Goal: Navigation & Orientation: Find specific page/section

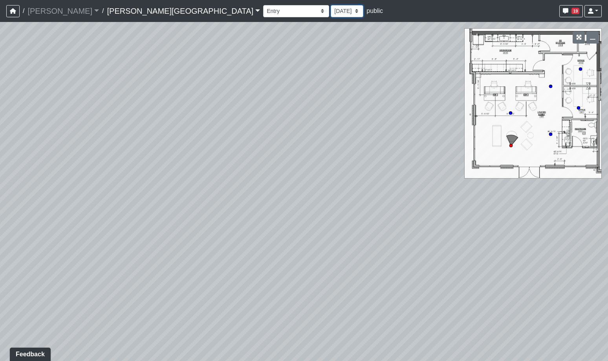
click at [331, 13] on select "[DATE] [DATE] [DATE] [DATE] [DATE] [DATE] [DATE] [DATE] [DATE] [DATE] [DATE] [D…" at bounding box center [347, 11] width 33 height 12
click at [331, 5] on select "[DATE] [DATE] [DATE] [DATE] [DATE] [DATE] [DATE] [DATE] [DATE] [DATE] [DATE] [D…" at bounding box center [347, 11] width 33 height 12
drag, startPoint x: 167, startPoint y: 5, endPoint x: 164, endPoint y: 9, distance: 5.5
click at [263, 6] on select "Booths 1 Booths 2 Entry Lounge 1 Lounge 2 Lounge 3 Windows Bar Entrance Lounge …" at bounding box center [296, 11] width 66 height 12
click at [263, 5] on select "Booths 1 Booths 2 Entry Lounge 1 Lounge 2 Lounge 3 Windows Bar Entrance Lounge …" at bounding box center [296, 11] width 66 height 12
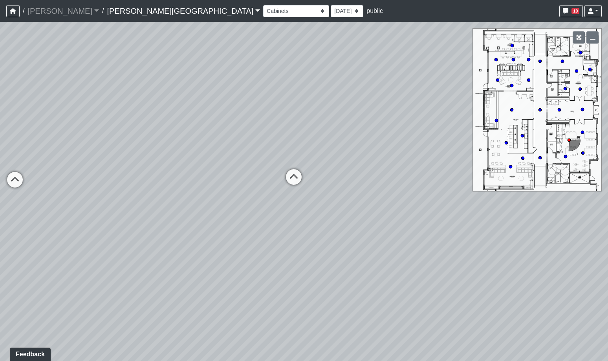
drag, startPoint x: 349, startPoint y: 200, endPoint x: 427, endPoint y: 234, distance: 85.3
click at [427, 234] on div "Loading... Hallway - Hallway 2 Loading... Entry Loading... Steps Loading... Bar…" at bounding box center [304, 191] width 608 height 339
drag, startPoint x: 189, startPoint y: 177, endPoint x: 388, endPoint y: 171, distance: 198.5
click at [382, 171] on div "Loading... Hallway - Hallway 2 Loading... Entry Loading... Steps Loading... Bar…" at bounding box center [304, 191] width 608 height 339
drag, startPoint x: 269, startPoint y: 180, endPoint x: 387, endPoint y: 199, distance: 120.1
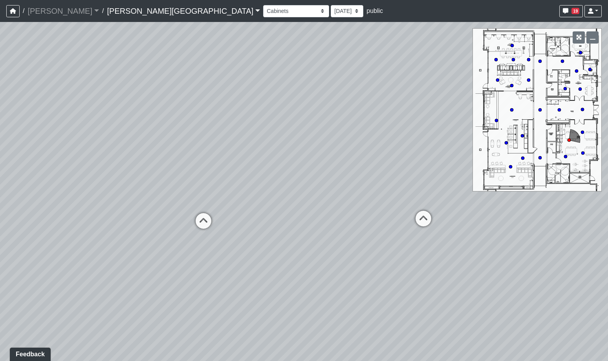
click at [379, 196] on div "Loading... Hallway - Hallway 2 Loading... Entry Loading... Steps Loading... Bar…" at bounding box center [304, 191] width 608 height 339
drag, startPoint x: 336, startPoint y: 197, endPoint x: 435, endPoint y: 176, distance: 100.5
click at [455, 169] on div "Loading... Hallway - Hallway 2 Loading... Entry Loading... Steps Loading... Bar…" at bounding box center [304, 191] width 608 height 339
drag, startPoint x: 278, startPoint y: 164, endPoint x: 358, endPoint y: 176, distance: 81.0
click at [352, 165] on div "Loading... Hallway - Hallway 2 Loading... Entry Loading... Steps Loading... Bar…" at bounding box center [304, 191] width 608 height 339
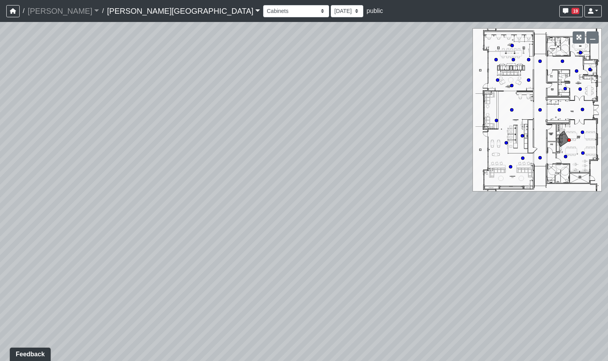
drag, startPoint x: 311, startPoint y: 170, endPoint x: 350, endPoint y: 171, distance: 39.7
click at [343, 171] on div "Loading... Hallway - Hallway 2 Loading... Entry Loading... Steps Loading... Bar…" at bounding box center [304, 191] width 608 height 339
drag, startPoint x: 367, startPoint y: 181, endPoint x: 399, endPoint y: 186, distance: 32.2
click at [399, 186] on div "Loading... Hallway - Hallway 2 Loading... Entry Loading... Steps Loading... Bar…" at bounding box center [304, 191] width 608 height 339
drag, startPoint x: 289, startPoint y: 189, endPoint x: 322, endPoint y: 179, distance: 34.8
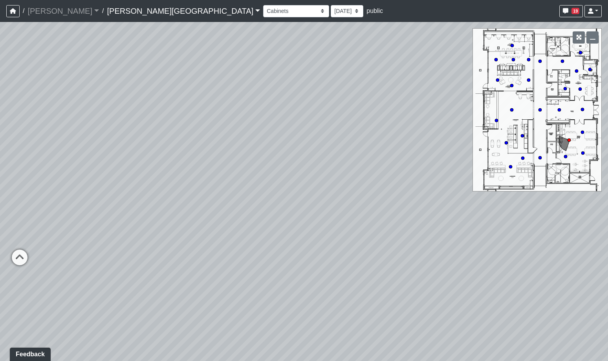
click at [314, 182] on div "Loading... Hallway - Hallway 2 Loading... Entry Loading... Steps Loading... Bar…" at bounding box center [304, 191] width 608 height 339
drag, startPoint x: 311, startPoint y: 187, endPoint x: 350, endPoint y: 188, distance: 38.9
click at [339, 187] on div "Loading... Hallway - Hallway 2 Loading... Entry Loading... Steps Loading... Bar…" at bounding box center [304, 191] width 608 height 339
click at [263, 12] on select "Booths 1 Booths 2 Entry Lounge 1 Lounge 2 Lounge 3 Windows Bar Entrance Lounge …" at bounding box center [296, 11] width 66 height 12
click at [263, 5] on select "Booths 1 Booths 2 Entry Lounge 1 Lounge 2 Lounge 3 Windows Bar Entrance Lounge …" at bounding box center [296, 11] width 66 height 12
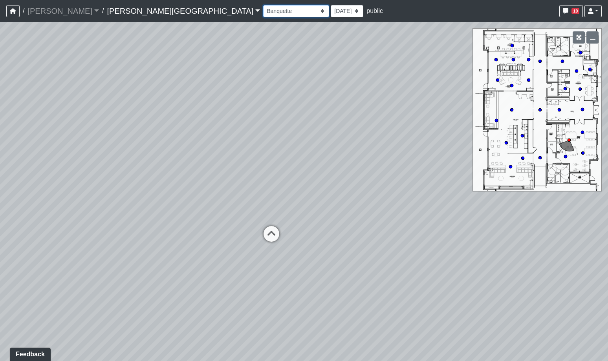
select select "exnpzrVe5eYeBAzkc2cpcJ"
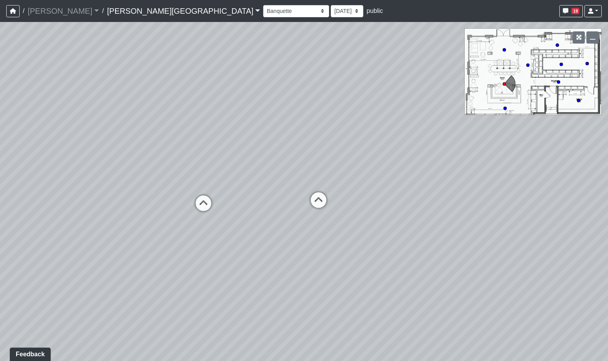
drag, startPoint x: 272, startPoint y: 257, endPoint x: 373, endPoint y: 195, distance: 118.3
click at [373, 195] on div "Loading... Hallway - Hallway 2 Loading... Entry Loading... Steps Loading... Bar…" at bounding box center [304, 191] width 608 height 339
drag, startPoint x: 274, startPoint y: 215, endPoint x: 394, endPoint y: 231, distance: 121.3
click at [368, 203] on div "Loading... Hallway - Hallway 2 Loading... Entry Loading... Steps Loading... Bar…" at bounding box center [304, 191] width 608 height 339
drag, startPoint x: 262, startPoint y: 199, endPoint x: 415, endPoint y: 268, distance: 167.7
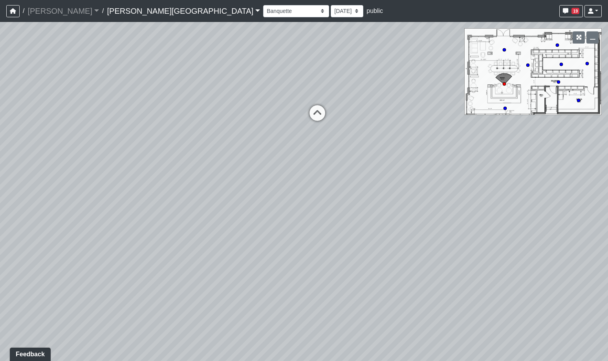
click at [410, 258] on div "Loading... Hallway - Hallway 2 Loading... Entry Loading... Steps Loading... Bar…" at bounding box center [304, 191] width 608 height 339
drag, startPoint x: 378, startPoint y: 228, endPoint x: 451, endPoint y: 226, distance: 73.5
click at [430, 226] on div "Loading... Hallway - Hallway 2 Loading... Entry Loading... Steps Loading... Bar…" at bounding box center [304, 191] width 608 height 339
drag, startPoint x: 312, startPoint y: 236, endPoint x: 397, endPoint y: 242, distance: 85.1
click at [393, 235] on div "Loading... Hallway - Hallway 2 Loading... Entry Loading... Steps Loading... Bar…" at bounding box center [304, 191] width 608 height 339
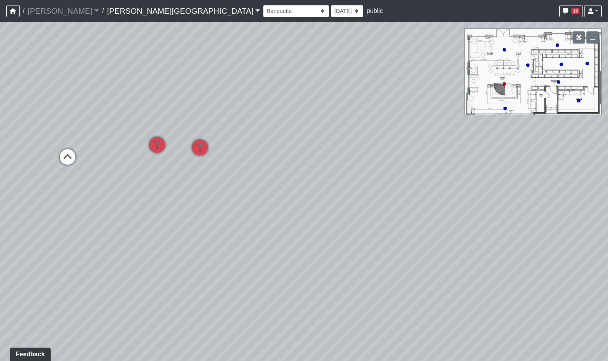
drag, startPoint x: 396, startPoint y: 243, endPoint x: 262, endPoint y: 232, distance: 134.8
click at [273, 235] on div "Loading... Hallway - Hallway 2 Loading... Entry Loading... Steps Loading... Bar…" at bounding box center [304, 191] width 608 height 339
click at [331, 10] on select "[DATE] [DATE] [DATE] [DATE] [DATE] [DATE] [DATE] [DATE] [DATE] [DATE] [DATE] [D…" at bounding box center [347, 11] width 33 height 12
select select "uFs6euBHNmPeGf5nPHiJmm"
click at [331, 5] on select "[DATE] [DATE] [DATE] [DATE] [DATE] [DATE] [DATE] [DATE] [DATE] [DATE] [DATE] [D…" at bounding box center [347, 11] width 33 height 12
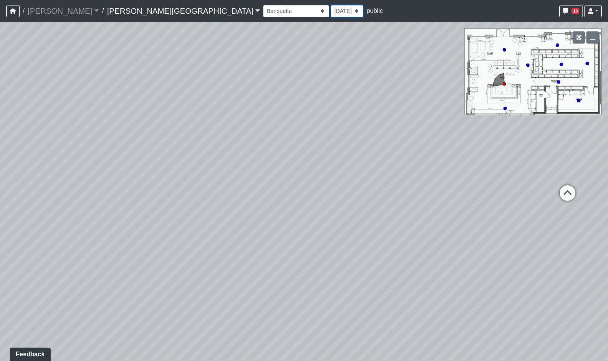
select select "exnpzrVe5eYeBAzkc2cpcJ"
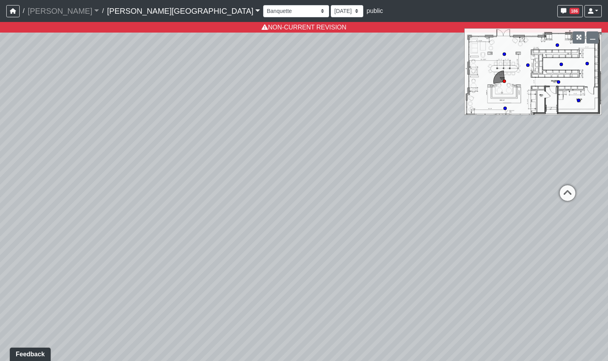
drag, startPoint x: 392, startPoint y: 197, endPoint x: 275, endPoint y: 187, distance: 118.2
click at [307, 185] on div "Loading... Hallway - Hallway 2 Loading... Entry Loading... Steps Loading... Bar…" at bounding box center [304, 191] width 608 height 339
drag, startPoint x: 303, startPoint y: 186, endPoint x: 149, endPoint y: 209, distance: 155.4
click at [178, 200] on div "Loading... Hallway - Hallway 2 Loading... Entry Loading... Steps Loading... Bar…" at bounding box center [304, 191] width 608 height 339
drag, startPoint x: 277, startPoint y: 203, endPoint x: 206, endPoint y: 217, distance: 72.5
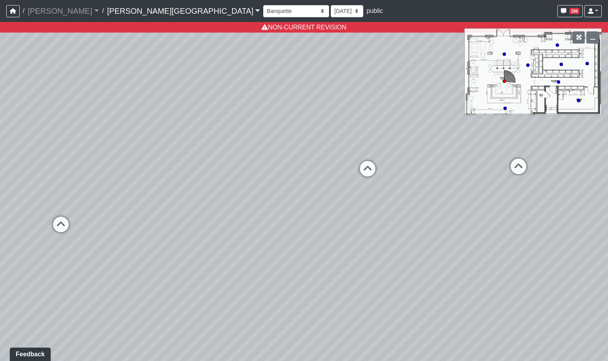
click at [209, 217] on div "Loading... Hallway - Hallway 2 Loading... Entry Loading... Steps Loading... Bar…" at bounding box center [304, 191] width 608 height 339
drag, startPoint x: 164, startPoint y: 224, endPoint x: 92, endPoint y: 222, distance: 72.7
click at [122, 221] on div "Loading... Hallway - Hallway 2 Loading... Entry Loading... Steps Loading... Bar…" at bounding box center [304, 191] width 608 height 339
drag, startPoint x: 242, startPoint y: 216, endPoint x: 129, endPoint y: 241, distance: 115.4
click at [138, 241] on div "Loading... Hallway - Hallway 2 Loading... Entry Loading... Steps Loading... Bar…" at bounding box center [304, 191] width 608 height 339
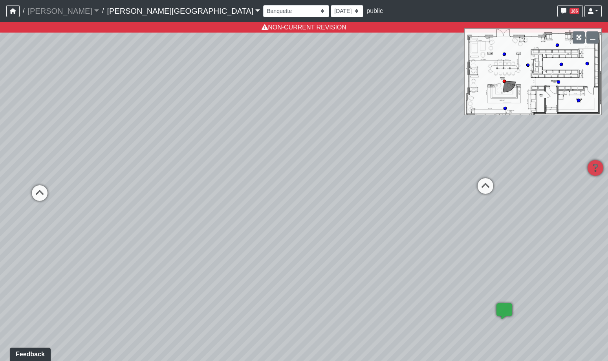
drag, startPoint x: 210, startPoint y: 208, endPoint x: 83, endPoint y: 203, distance: 127.0
click at [95, 202] on div "Loading... Hallway - Hallway 2 Loading... Entry Loading... Steps Loading... Bar…" at bounding box center [304, 191] width 608 height 339
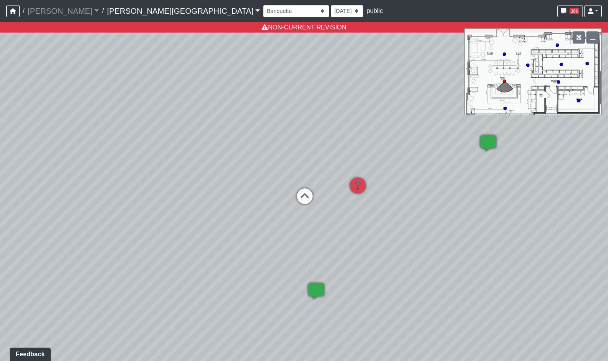
drag, startPoint x: 312, startPoint y: 287, endPoint x: 323, endPoint y: 253, distance: 35.9
click at [322, 231] on div "Loading... Hallway - Hallway 2 Loading... Entry Loading... Steps Loading... Bar…" at bounding box center [304, 191] width 608 height 339
drag, startPoint x: 326, startPoint y: 266, endPoint x: 317, endPoint y: 229, distance: 37.5
click at [327, 218] on div "Loading... Hallway - Hallway 2 Loading... Entry Loading... Steps Loading... Bar…" at bounding box center [304, 191] width 608 height 339
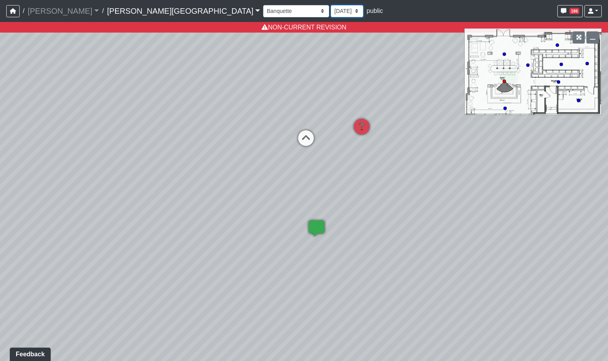
click at [331, 14] on select "[DATE] [DATE] [DATE] [DATE] [DATE] [DATE] [DATE] [DATE] [DATE] [DATE] [DATE] [D…" at bounding box center [347, 11] width 33 height 12
select select "qr8oiGhzySXma3nsKDMaqd"
click at [331, 5] on select "[DATE] [DATE] [DATE] [DATE] [DATE] [DATE] [DATE] [DATE] [DATE] [DATE] [DATE] [D…" at bounding box center [347, 11] width 33 height 12
select select "exnpzrVe5eYeBAzkc2cpcJ"
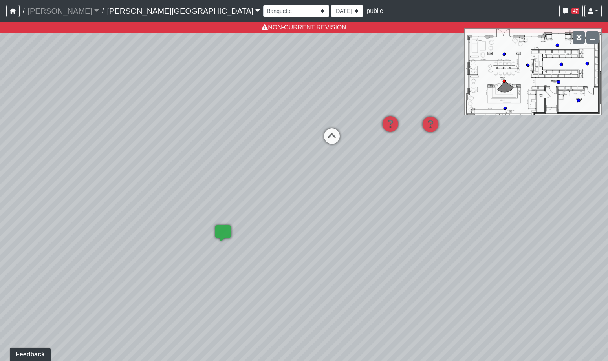
drag, startPoint x: 306, startPoint y: 242, endPoint x: 319, endPoint y: 243, distance: 12.6
click at [319, 243] on div "Loading... Hallway - Hallway 2 Loading... Entry Loading... Steps Loading... Bar…" at bounding box center [304, 191] width 608 height 339
click at [317, 228] on div "Loading... Hallway - Hallway 2 Loading... Entry Loading... Steps Loading... Bar…" at bounding box center [304, 191] width 608 height 339
drag, startPoint x: 144, startPoint y: 209, endPoint x: 321, endPoint y: 211, distance: 176.8
click at [259, 203] on div "Loading... Hallway - Hallway 2 Loading... Entry Loading... Steps Loading... Bar…" at bounding box center [304, 191] width 608 height 339
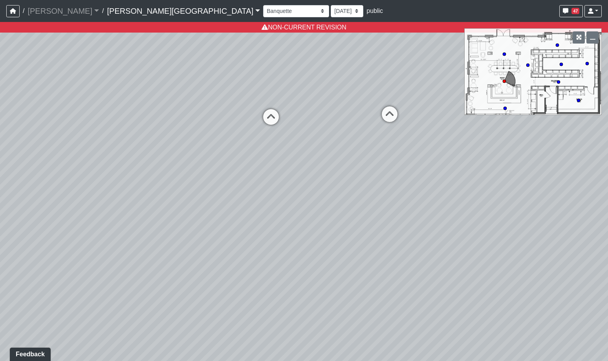
drag, startPoint x: 378, startPoint y: 202, endPoint x: 441, endPoint y: 233, distance: 70.3
click at [421, 211] on div "Loading... Hallway - Hallway 2 Loading... Entry Loading... Steps Loading... Bar…" at bounding box center [304, 191] width 608 height 339
drag, startPoint x: 306, startPoint y: 223, endPoint x: 487, endPoint y: 183, distance: 184.6
click at [435, 200] on div "Loading... Hallway - Hallway 2 Loading... Entry Loading... Steps Loading... Bar…" at bounding box center [304, 191] width 608 height 339
drag, startPoint x: 378, startPoint y: 213, endPoint x: 245, endPoint y: 276, distance: 147.3
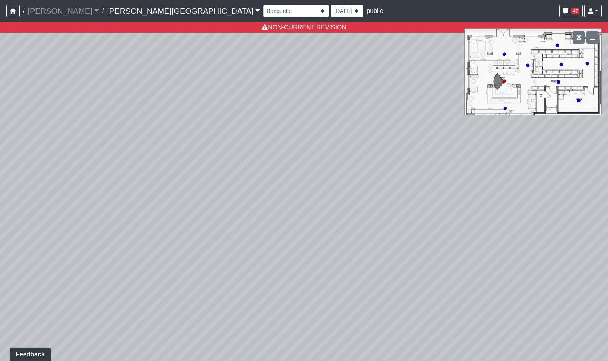
click at [266, 268] on div "Loading... Hallway - Hallway 2 Loading... Entry Loading... Steps Loading... Bar…" at bounding box center [304, 191] width 608 height 339
drag, startPoint x: 297, startPoint y: 245, endPoint x: 156, endPoint y: 237, distance: 141.3
click at [187, 244] on div "Loading... Hallway - Hallway 2 Loading... Entry Loading... Steps Loading... Bar…" at bounding box center [304, 191] width 608 height 339
drag, startPoint x: 220, startPoint y: 11, endPoint x: 221, endPoint y: 16, distance: 5.1
click at [331, 11] on select "[DATE] [DATE] [DATE] [DATE] [DATE] [DATE] [DATE] [DATE] [DATE] [DATE] [DATE] [D…" at bounding box center [347, 11] width 33 height 12
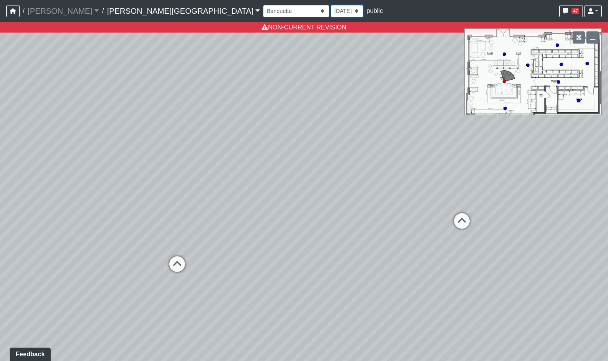
select select "8f1oBR6JE6ATm6Xh8T7m1r"
click at [331, 5] on select "[DATE] [DATE] [DATE] [DATE] [DATE] [DATE] [DATE] [DATE] [DATE] [DATE] [DATE] [D…" at bounding box center [347, 11] width 33 height 12
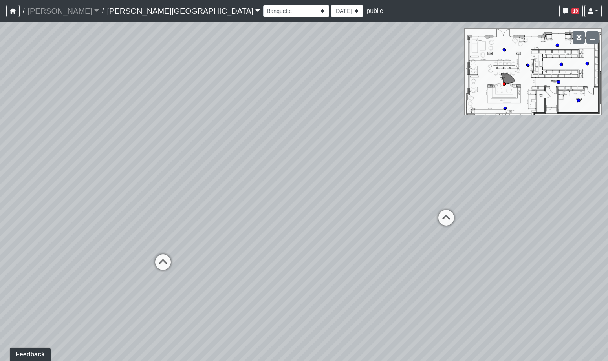
drag, startPoint x: 297, startPoint y: 216, endPoint x: 222, endPoint y: 227, distance: 75.5
click at [230, 223] on div "Loading... Hallway - Hallway 2 Loading... Entry Loading... Steps Loading... Bar…" at bounding box center [304, 191] width 608 height 339
drag, startPoint x: 373, startPoint y: 268, endPoint x: 277, endPoint y: 144, distance: 156.6
click at [290, 170] on div "Loading... Hallway - Hallway 2 Loading... Entry Loading... Steps Loading... Bar…" at bounding box center [304, 191] width 608 height 339
drag, startPoint x: 346, startPoint y: 188, endPoint x: 249, endPoint y: 234, distance: 107.4
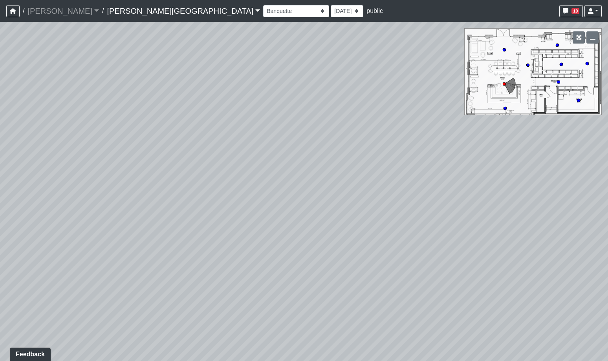
click at [256, 233] on div "Loading... Hallway - Hallway 2 Loading... Entry Loading... Steps Loading... Bar…" at bounding box center [304, 191] width 608 height 339
click at [222, 201] on div "Loading... Hallway - Hallway 2 Loading... Entry Loading... Steps Loading... Bar…" at bounding box center [304, 191] width 608 height 339
drag, startPoint x: 334, startPoint y: 204, endPoint x: 189, endPoint y: 184, distance: 146.0
click at [244, 189] on div "Loading... Hallway - Hallway 2 Loading... Entry Loading... Steps Loading... Bar…" at bounding box center [304, 191] width 608 height 339
drag, startPoint x: 266, startPoint y: 185, endPoint x: 85, endPoint y: 188, distance: 181.1
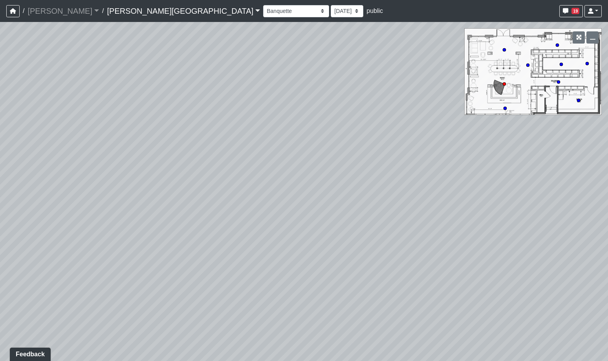
click at [149, 183] on div "Loading... Hallway - Hallway 2 Loading... Entry Loading... Steps Loading... Bar…" at bounding box center [304, 191] width 608 height 339
drag, startPoint x: 176, startPoint y: 178, endPoint x: 257, endPoint y: 291, distance: 138.8
click at [257, 291] on div "Loading... Hallway - Hallway 2 Loading... Entry Loading... Steps Loading... Bar…" at bounding box center [304, 191] width 608 height 339
drag, startPoint x: 326, startPoint y: 268, endPoint x: 152, endPoint y: 241, distance: 176.1
click at [163, 242] on div "Loading... Hallway - Hallway 2 Loading... Entry Loading... Steps Loading... Bar…" at bounding box center [304, 191] width 608 height 339
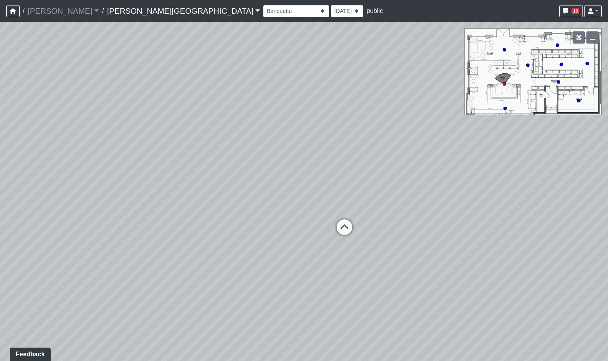
drag, startPoint x: 278, startPoint y: 218, endPoint x: 83, endPoint y: 215, distance: 195.3
click at [167, 215] on div "Loading... Hallway - Hallway 2 Loading... Entry Loading... Steps Loading... Bar…" at bounding box center [304, 191] width 608 height 339
click at [263, 10] on select "Booths 1 Booths 2 Entry Lounge 1 Lounge 2 Lounge 3 Windows Bar Entrance Lounge …" at bounding box center [296, 11] width 66 height 12
click at [263, 5] on select "Booths 1 Booths 2 Entry Lounge 1 Lounge 2 Lounge 3 Windows Bar Entrance Lounge …" at bounding box center [296, 11] width 66 height 12
click at [263, 11] on select "Booths 1 Booths 2 Entry Lounge 1 Lounge 2 Lounge 3 Windows Bar Entrance Lounge …" at bounding box center [296, 11] width 66 height 12
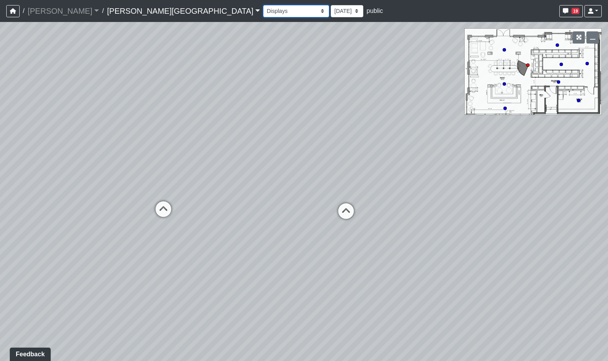
click at [263, 5] on select "Booths 1 Booths 2 Entry Lounge 1 Lounge 2 Lounge 3 Windows Bar Entrance Lounge …" at bounding box center [296, 11] width 66 height 12
click at [263, 14] on select "Booths 1 Booths 2 Entry Lounge 1 Lounge 2 Lounge 3 Windows Bar Entrance Lounge …" at bounding box center [296, 11] width 66 height 12
click at [263, 5] on select "Booths 1 Booths 2 Entry Lounge 1 Lounge 2 Lounge 3 Windows Bar Entrance Lounge …" at bounding box center [296, 11] width 66 height 12
drag, startPoint x: 408, startPoint y: 270, endPoint x: 452, endPoint y: 269, distance: 44.0
click at [453, 267] on div "Loading... Hallway - Hallway 2 Loading... Entry Loading... Steps Loading... Bar…" at bounding box center [304, 191] width 608 height 339
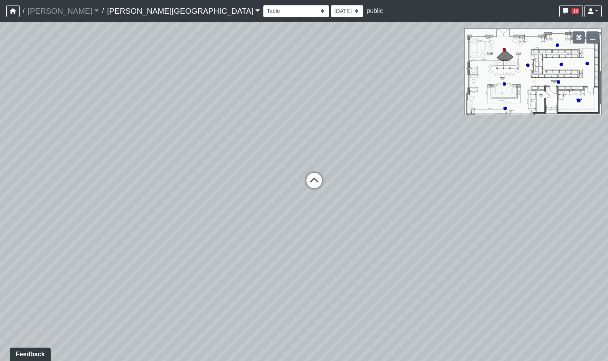
drag, startPoint x: 441, startPoint y: 271, endPoint x: 434, endPoint y: 292, distance: 22.0
click at [434, 292] on div "Loading... Hallway - Hallway 2 Loading... Entry Loading... Steps Loading... Bar…" at bounding box center [304, 191] width 608 height 339
drag, startPoint x: 434, startPoint y: 292, endPoint x: 520, endPoint y: 295, distance: 86.1
click at [519, 295] on div "Loading... Hallway - Hallway 2 Loading... Entry Loading... Steps Loading... Bar…" at bounding box center [304, 191] width 608 height 339
drag, startPoint x: 324, startPoint y: 287, endPoint x: 509, endPoint y: 288, distance: 185.0
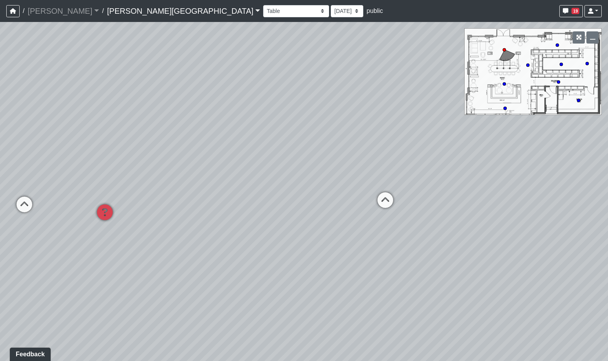
click at [474, 276] on div "Loading... Hallway - Hallway 2 Loading... Entry Loading... Steps Loading... Bar…" at bounding box center [304, 191] width 608 height 339
drag, startPoint x: 466, startPoint y: 279, endPoint x: 521, endPoint y: 287, distance: 55.6
click at [515, 284] on div "Loading... Hallway - Hallway 2 Loading... Entry Loading... Steps Loading... Bar…" at bounding box center [304, 191] width 608 height 339
drag, startPoint x: 430, startPoint y: 273, endPoint x: 204, endPoint y: 249, distance: 227.2
click at [241, 250] on div "Loading... Hallway - Hallway 2 Loading... Entry Loading... Steps Loading... Bar…" at bounding box center [304, 191] width 608 height 339
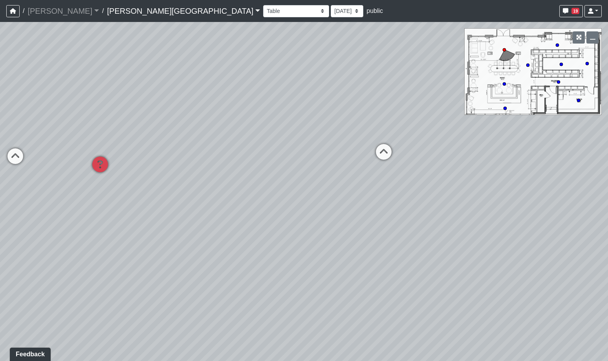
click at [255, 249] on div "Loading... Hallway - Hallway 2 Loading... Entry Loading... Steps Loading... Bar…" at bounding box center [304, 191] width 608 height 339
click at [560, 65] on circle at bounding box center [561, 64] width 3 height 3
click at [292, 192] on icon at bounding box center [294, 202] width 24 height 24
drag, startPoint x: 268, startPoint y: 170, endPoint x: 90, endPoint y: 156, distance: 179.0
click at [90, 156] on div "Loading... Hallway - Hallway 2 Loading... Entry Loading... Steps Loading... Bar…" at bounding box center [304, 191] width 608 height 339
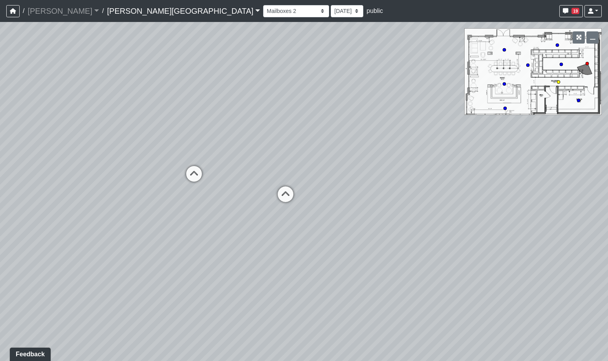
drag, startPoint x: 277, startPoint y: 201, endPoint x: 106, endPoint y: 183, distance: 171.8
click at [112, 184] on div "Loading... Hallway - Hallway 2 Loading... Entry Loading... Steps Loading... Bar…" at bounding box center [304, 191] width 608 height 339
drag, startPoint x: 316, startPoint y: 218, endPoint x: 140, endPoint y: 205, distance: 176.5
click at [150, 207] on div "Loading... Hallway - Hallway 2 Loading... Entry Loading... Steps Loading... Bar…" at bounding box center [304, 191] width 608 height 339
drag, startPoint x: 301, startPoint y: 213, endPoint x: 339, endPoint y: 202, distance: 40.3
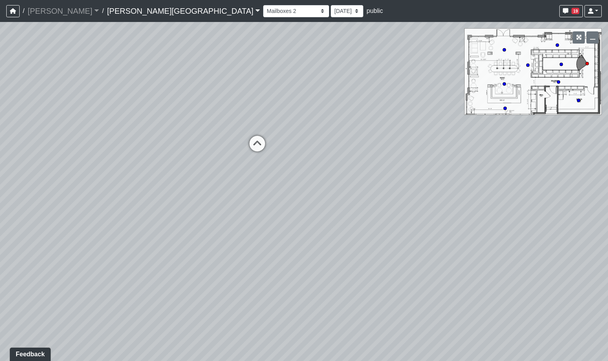
click at [279, 202] on div "Loading... Hallway - Hallway 2 Loading... Entry Loading... Steps Loading... Bar…" at bounding box center [304, 191] width 608 height 339
drag, startPoint x: 394, startPoint y: 199, endPoint x: 451, endPoint y: 220, distance: 60.9
click at [451, 220] on div "Loading... Hallway - Hallway 2 Loading... Entry Loading... Steps Loading... Bar…" at bounding box center [304, 191] width 608 height 339
click at [263, 17] on select "Booths 1 Booths 2 Entry Lounge 1 Lounge 2 Lounge 3 Windows Bar Entrance Lounge …" at bounding box center [296, 11] width 66 height 12
click at [263, 5] on select "Booths 1 Booths 2 Entry Lounge 1 Lounge 2 Lounge 3 Windows Bar Entrance Lounge …" at bounding box center [296, 11] width 66 height 12
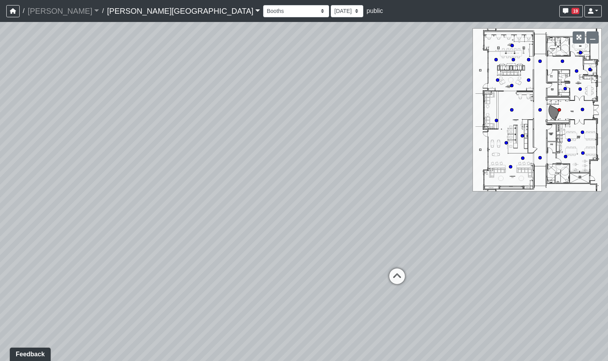
drag, startPoint x: 209, startPoint y: 185, endPoint x: 372, endPoint y: 187, distance: 163.1
click at [372, 185] on div "Loading... Hallway - Hallway 2 Loading... Entry Loading... Steps Loading... Bar…" at bounding box center [304, 191] width 608 height 339
drag, startPoint x: 301, startPoint y: 170, endPoint x: 420, endPoint y: 207, distance: 124.0
click at [412, 199] on div "Loading... Hallway - Hallway 2 Loading... Entry Loading... Steps Loading... Bar…" at bounding box center [304, 191] width 608 height 339
click at [367, 172] on div "Loading... Hallway - Hallway 2 Loading... Entry Loading... Steps Loading... Bar…" at bounding box center [304, 191] width 608 height 339
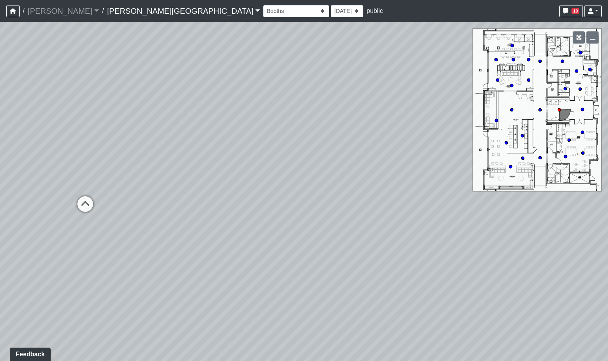
drag, startPoint x: 335, startPoint y: 182, endPoint x: 340, endPoint y: 181, distance: 4.7
click at [340, 180] on div "Loading... Hallway - Hallway 2 Loading... Entry Loading... Steps Loading... Bar…" at bounding box center [304, 191] width 608 height 339
drag, startPoint x: 335, startPoint y: 187, endPoint x: 376, endPoint y: 187, distance: 41.3
click at [367, 187] on div "Loading... Hallway - Hallway 2 Loading... Entry Loading... Steps Loading... Bar…" at bounding box center [304, 191] width 608 height 339
drag, startPoint x: 354, startPoint y: 203, endPoint x: 170, endPoint y: 178, distance: 186.0
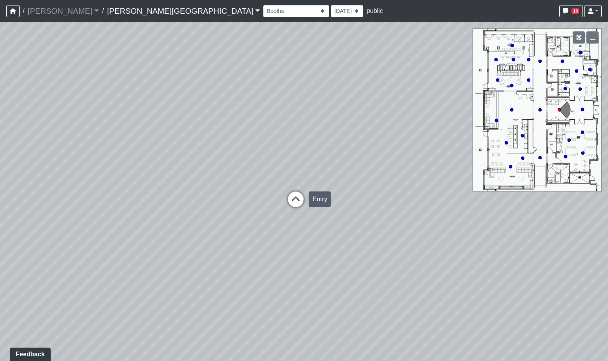
click at [211, 183] on div "Loading... Hallway - Hallway 2 Loading... Entry Loading... Steps Loading... Bar…" at bounding box center [304, 191] width 608 height 339
drag, startPoint x: 200, startPoint y: 183, endPoint x: 338, endPoint y: 224, distance: 143.3
click at [322, 213] on div "Loading... Hallway - Hallway 2 Loading... Entry Loading... Steps Loading... Bar…" at bounding box center [304, 191] width 608 height 339
drag, startPoint x: 313, startPoint y: 222, endPoint x: 168, endPoint y: 198, distance: 147.5
click at [207, 202] on div "Loading... Hallway - Hallway 2 Loading... Entry Loading... Steps Loading... Bar…" at bounding box center [304, 191] width 608 height 339
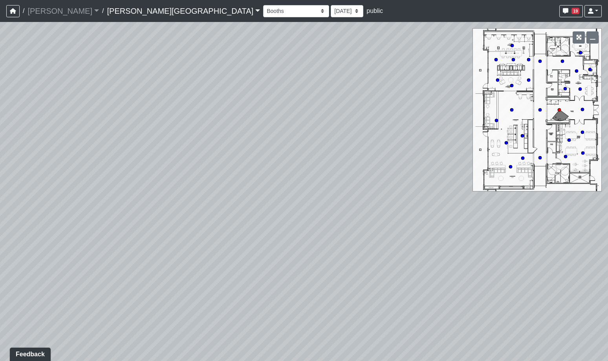
drag, startPoint x: 228, startPoint y: 189, endPoint x: 126, endPoint y: 208, distance: 103.9
click at [134, 207] on div "Loading... Hallway - Hallway 2 Loading... Entry Loading... Steps Loading... Bar…" at bounding box center [304, 191] width 608 height 339
drag, startPoint x: 268, startPoint y: 200, endPoint x: 165, endPoint y: 163, distance: 109.1
click at [221, 186] on div "Loading... Hallway - Hallway 2 Loading... Entry Loading... Steps Loading... Bar…" at bounding box center [304, 191] width 608 height 339
drag, startPoint x: 237, startPoint y: 197, endPoint x: 125, endPoint y: 159, distance: 118.4
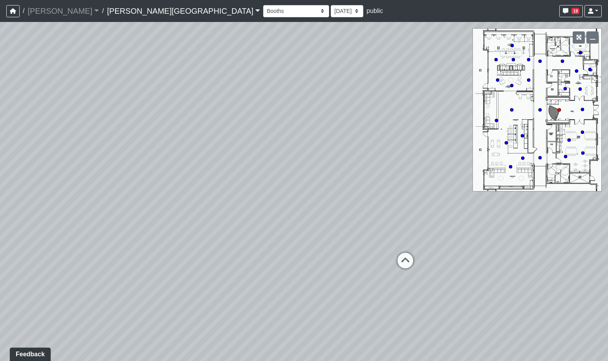
click at [162, 168] on div "Loading... Hallway - Hallway 2 Loading... Entry Loading... Steps Loading... Bar…" at bounding box center [304, 191] width 608 height 339
drag, startPoint x: 195, startPoint y: 177, endPoint x: 295, endPoint y: 218, distance: 107.8
click at [295, 211] on div "Loading... Hallway - Hallway 2 Loading... Entry Loading... Steps Loading... Bar…" at bounding box center [304, 191] width 608 height 339
click at [263, 8] on select "Booths 1 Booths 2 Entry Lounge 1 Lounge 2 Lounge 3 Windows Bar Entrance Lounge …" at bounding box center [296, 11] width 66 height 12
click at [263, 5] on select "Booths 1 Booths 2 Entry Lounge 1 Lounge 2 Lounge 3 Windows Bar Entrance Lounge …" at bounding box center [296, 11] width 66 height 12
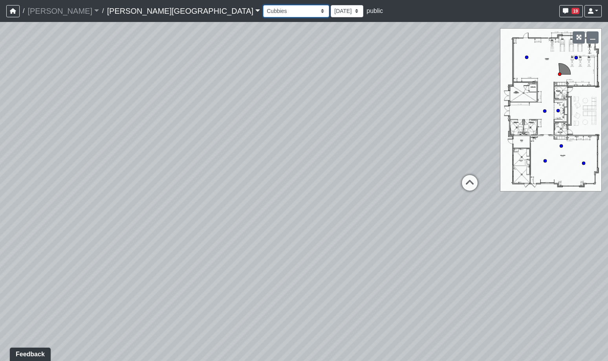
click at [263, 16] on select "Booths 1 Booths 2 Entry Lounge 1 Lounge 2 Lounge 3 Windows Bar Entrance Lounge …" at bounding box center [296, 11] width 66 height 12
click at [263, 5] on select "Booths 1 Booths 2 Entry Lounge 1 Lounge 2 Lounge 3 Windows Bar Entrance Lounge …" at bounding box center [296, 11] width 66 height 12
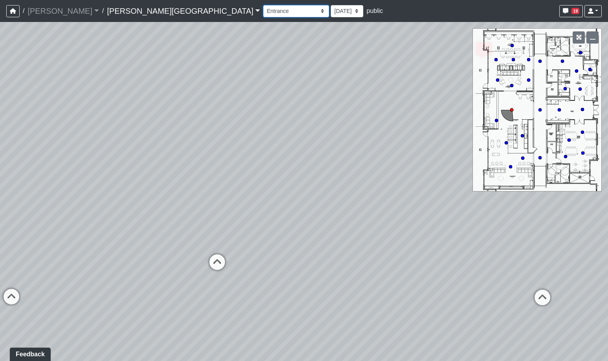
click at [263, 7] on select "Booths 1 Booths 2 Entry Lounge 1 Lounge 2 Lounge 3 Windows Bar Entrance Lounge …" at bounding box center [296, 11] width 66 height 12
click at [263, 5] on select "Booths 1 Booths 2 Entry Lounge 1 Lounge 2 Lounge 3 Windows Bar Entrance Lounge …" at bounding box center [296, 11] width 66 height 12
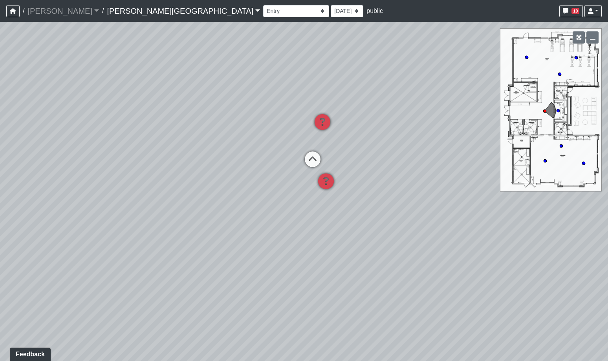
drag, startPoint x: 277, startPoint y: 282, endPoint x: 315, endPoint y: 227, distance: 66.3
click at [325, 222] on div "Loading... Hallway - Hallway 2 Loading... Entry Loading... Steps Loading... Bar…" at bounding box center [304, 191] width 608 height 339
drag, startPoint x: 288, startPoint y: 243, endPoint x: 248, endPoint y: 274, distance: 50.3
click at [248, 274] on div "Loading... Hallway - Hallway 2 Loading... Entry Loading... Steps Loading... Bar…" at bounding box center [304, 191] width 608 height 339
drag, startPoint x: 248, startPoint y: 260, endPoint x: 299, endPoint y: 248, distance: 53.4
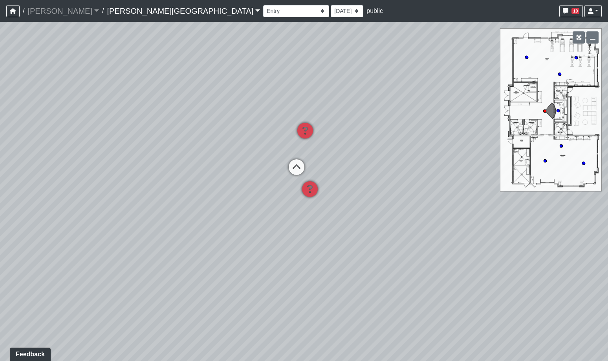
click at [299, 248] on div "Loading... Hallway - Hallway 2 Loading... Entry Loading... Steps Loading... Bar…" at bounding box center [304, 191] width 608 height 339
drag, startPoint x: 252, startPoint y: 251, endPoint x: 281, endPoint y: 268, distance: 33.2
click at [281, 268] on div "Loading... Hallway - Hallway 2 Loading... Entry Loading... Steps Loading... Bar…" at bounding box center [304, 191] width 608 height 339
drag, startPoint x: 269, startPoint y: 256, endPoint x: 213, endPoint y: 267, distance: 57.3
click at [213, 267] on div "Loading... Hallway - Hallway 2 Loading... Entry Loading... Steps Loading... Bar…" at bounding box center [304, 191] width 608 height 339
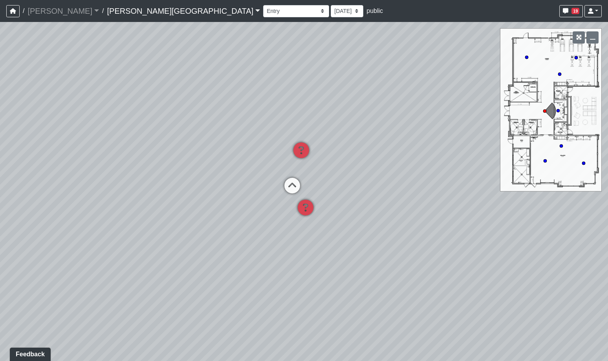
drag, startPoint x: 382, startPoint y: 261, endPoint x: 447, endPoint y: 257, distance: 64.9
click at [398, 260] on div "Loading... Hallway - Hallway 2 Loading... Entry Loading... Steps Loading... Bar…" at bounding box center [304, 191] width 608 height 339
drag, startPoint x: 304, startPoint y: 252, endPoint x: 343, endPoint y: 242, distance: 40.3
click at [340, 242] on div "Loading... Hallway - Hallway 2 Loading... Entry Loading... Steps Loading... Bar…" at bounding box center [304, 191] width 608 height 339
drag, startPoint x: 344, startPoint y: 269, endPoint x: 493, endPoint y: 244, distance: 151.3
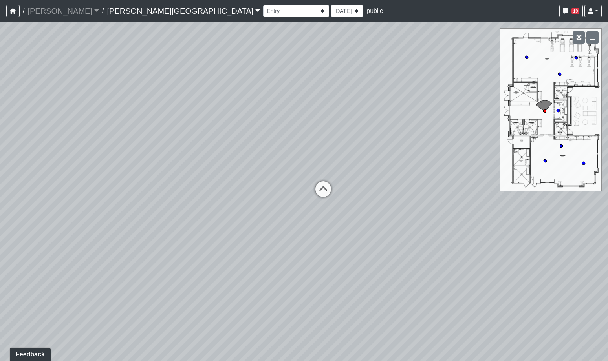
click at [483, 247] on div "Loading... Hallway - Hallway 2 Loading... Entry Loading... Steps Loading... Bar…" at bounding box center [304, 191] width 608 height 339
drag, startPoint x: 379, startPoint y: 229, endPoint x: 205, endPoint y: 212, distance: 174.9
click at [216, 211] on div "Loading... Hallway - Hallway 2 Loading... Entry Loading... Steps Loading... Bar…" at bounding box center [304, 191] width 608 height 339
drag, startPoint x: 238, startPoint y: 195, endPoint x: 235, endPoint y: 249, distance: 54.3
click at [235, 250] on div "Loading... Hallway - Hallway 2 Loading... Entry Loading... Steps Loading... Bar…" at bounding box center [304, 191] width 608 height 339
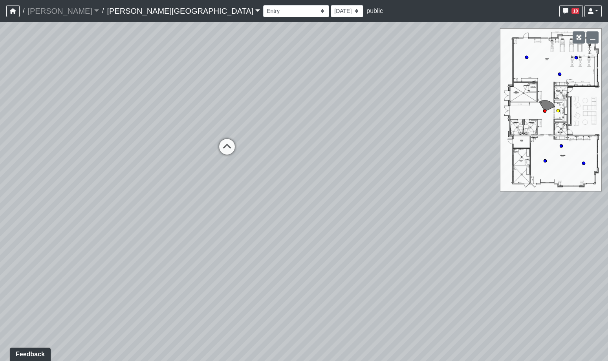
click at [558, 110] on circle at bounding box center [558, 110] width 3 height 3
drag, startPoint x: 296, startPoint y: 179, endPoint x: 466, endPoint y: 191, distance: 169.8
click at [370, 172] on div "Loading... Hallway - Hallway 2 Loading... Entry Loading... Steps Loading... Bar…" at bounding box center [304, 191] width 608 height 339
drag, startPoint x: 393, startPoint y: 189, endPoint x: 128, endPoint y: 112, distance: 275.6
click at [154, 120] on div "Loading... Hallway - Hallway 2 Loading... Entry Loading... Steps Loading... Bar…" at bounding box center [304, 191] width 608 height 339
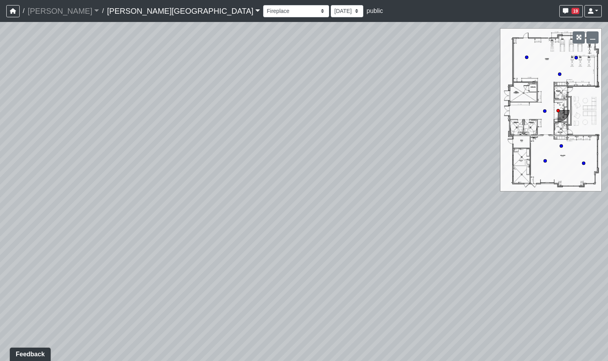
drag, startPoint x: 149, startPoint y: 113, endPoint x: 186, endPoint y: 181, distance: 77.5
click at [182, 177] on div "Loading... Hallway - Hallway 2 Loading... Entry Loading... Steps Loading... Bar…" at bounding box center [304, 191] width 608 height 339
drag, startPoint x: 261, startPoint y: 174, endPoint x: 277, endPoint y: 171, distance: 16.3
click at [270, 173] on div "Loading... Hallway - Hallway 2 Loading... Entry Loading... Steps Loading... Bar…" at bounding box center [304, 191] width 608 height 339
click at [545, 112] on circle at bounding box center [544, 111] width 3 height 3
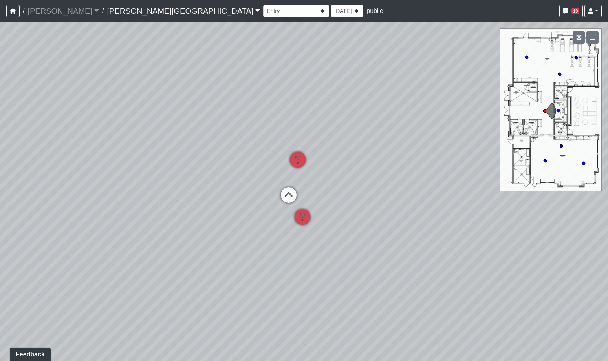
click at [366, 192] on div "Loading... Hallway - Hallway 2 Loading... Entry Loading... Steps Loading... Bar…" at bounding box center [304, 191] width 608 height 339
click at [558, 73] on icon at bounding box center [560, 74] width 4 height 4
click at [391, 172] on div "Loading... Hallway - Hallway 2 Loading... Entry Loading... Steps Loading... Bar…" at bounding box center [304, 191] width 608 height 339
drag, startPoint x: 284, startPoint y: 167, endPoint x: 415, endPoint y: 215, distance: 139.6
click at [387, 184] on div "Loading... Hallway - Hallway 2 Loading... Entry Loading... Steps Loading... Bar…" at bounding box center [304, 191] width 608 height 339
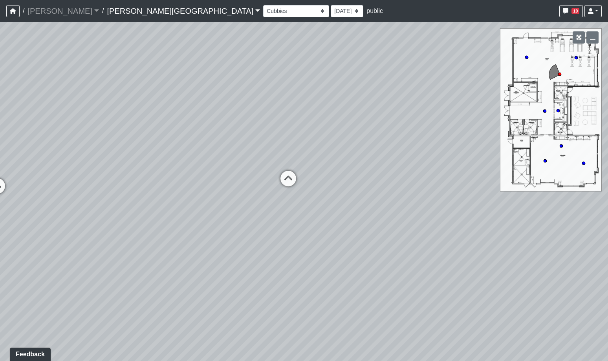
drag, startPoint x: 322, startPoint y: 235, endPoint x: 339, endPoint y: 260, distance: 30.3
click at [338, 259] on div "Loading... Hallway - Hallway 2 Loading... Entry Loading... Steps Loading... Bar…" at bounding box center [304, 191] width 608 height 339
drag, startPoint x: 269, startPoint y: 270, endPoint x: 288, endPoint y: 271, distance: 19.7
click at [289, 275] on div "Loading... Hallway - Hallway 2 Loading... Entry Loading... Steps Loading... Bar…" at bounding box center [304, 191] width 608 height 339
drag, startPoint x: 331, startPoint y: 130, endPoint x: 273, endPoint y: 201, distance: 91.9
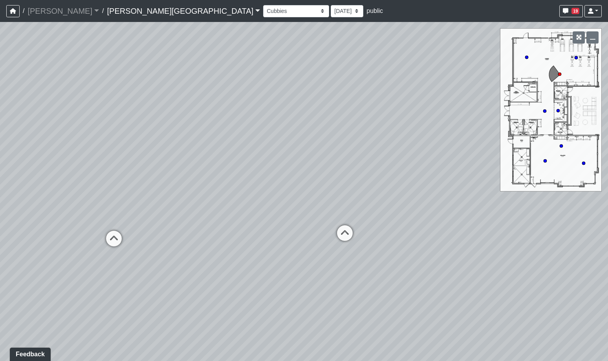
click at [273, 201] on div "Loading... Hallway - Hallway 2 Loading... Entry Loading... Steps Loading... Bar…" at bounding box center [304, 191] width 608 height 339
drag, startPoint x: 293, startPoint y: 210, endPoint x: 318, endPoint y: 169, distance: 48.4
click at [312, 178] on div "Loading... Hallway - Hallway 2 Loading... Entry Loading... Steps Loading... Bar…" at bounding box center [304, 191] width 608 height 339
drag, startPoint x: 200, startPoint y: 192, endPoint x: 288, endPoint y: 184, distance: 89.2
click at [288, 184] on div "Loading... Hallway - Hallway 2 Loading... Entry Loading... Steps Loading... Bar…" at bounding box center [304, 191] width 608 height 339
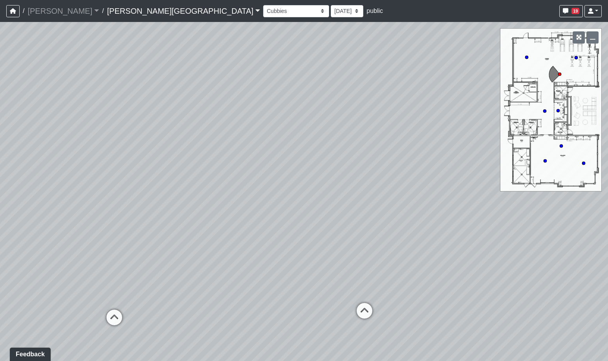
drag, startPoint x: 278, startPoint y: 217, endPoint x: 264, endPoint y: 222, distance: 14.4
click at [269, 223] on div "Loading... Hallway - Hallway 2 Loading... Entry Loading... Steps Loading... Bar…" at bounding box center [304, 191] width 608 height 339
drag, startPoint x: 280, startPoint y: 213, endPoint x: 193, endPoint y: 286, distance: 114.3
click at [190, 290] on div "Loading... Hallway - Hallway 2 Loading... Entry Loading... Steps Loading... Bar…" at bounding box center [304, 191] width 608 height 339
drag, startPoint x: 248, startPoint y: 228, endPoint x: 190, endPoint y: 256, distance: 64.5
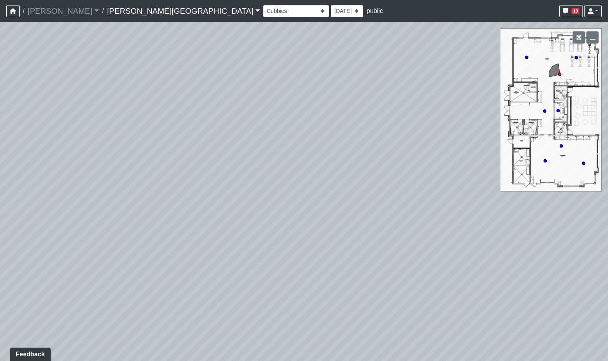
click at [187, 259] on div "Loading... Hallway - Hallway 2 Loading... Entry Loading... Steps Loading... Bar…" at bounding box center [304, 191] width 608 height 339
drag, startPoint x: 238, startPoint y: 266, endPoint x: 225, endPoint y: 121, distance: 146.0
click at [235, 156] on div "Loading... Hallway - Hallway 2 Loading... Entry Loading... Steps Loading... Bar…" at bounding box center [304, 191] width 608 height 339
drag, startPoint x: 243, startPoint y: 193, endPoint x: 216, endPoint y: 196, distance: 27.7
click at [224, 197] on div "Loading... Hallway - Hallway 2 Loading... Entry Loading... Steps Loading... Bar…" at bounding box center [304, 191] width 608 height 339
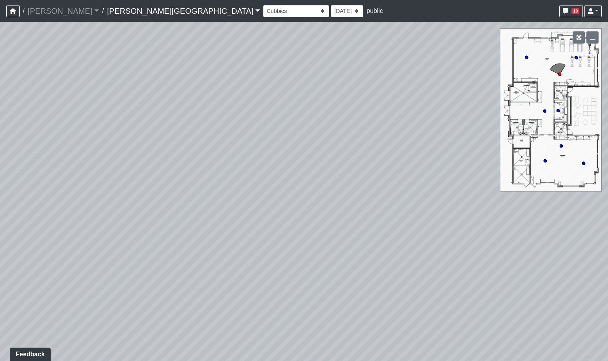
drag, startPoint x: 292, startPoint y: 190, endPoint x: 249, endPoint y: 200, distance: 44.7
click at [249, 199] on div "Loading... Hallway - Hallway 2 Loading... Entry Loading... Steps Loading... Bar…" at bounding box center [304, 191] width 608 height 339
click at [525, 57] on icon at bounding box center [527, 57] width 4 height 4
click at [558, 110] on circle at bounding box center [558, 110] width 3 height 3
drag, startPoint x: 418, startPoint y: 230, endPoint x: 484, endPoint y: 257, distance: 71.6
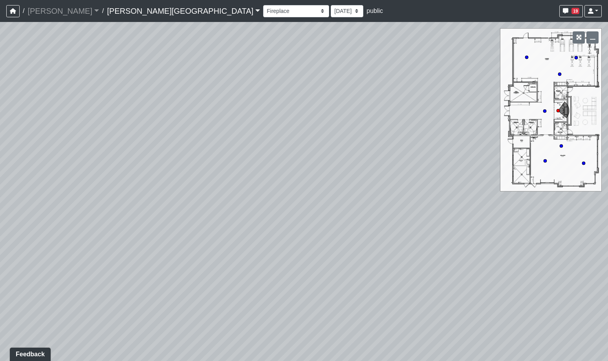
click at [468, 259] on div "Loading... Hallway - Hallway 2 Loading... Entry Loading... Steps Loading... Bar…" at bounding box center [304, 191] width 608 height 339
drag, startPoint x: 354, startPoint y: 246, endPoint x: 388, endPoint y: 311, distance: 73.1
click at [388, 311] on div "Loading... Hallway - Hallway 2 Loading... Entry Loading... Steps Loading... Bar…" at bounding box center [304, 191] width 608 height 339
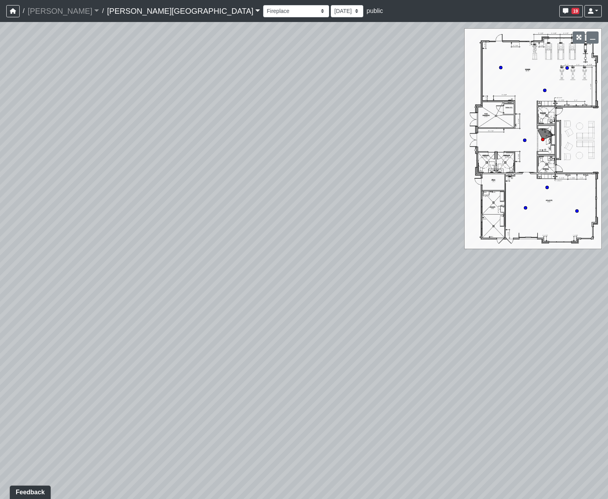
drag, startPoint x: 325, startPoint y: 224, endPoint x: 317, endPoint y: 202, distance: 22.8
click at [317, 202] on div "Loading... Hallway - Hallway 2 Loading... Entry Loading... Steps Loading... Bar…" at bounding box center [304, 260] width 608 height 477
drag, startPoint x: 363, startPoint y: 240, endPoint x: 318, endPoint y: 235, distance: 44.6
click at [327, 233] on div "Loading... Hallway - Hallway 2 Loading... Entry Loading... Steps Loading... Bar…" at bounding box center [304, 260] width 608 height 477
drag, startPoint x: 350, startPoint y: 243, endPoint x: 345, endPoint y: 272, distance: 29.1
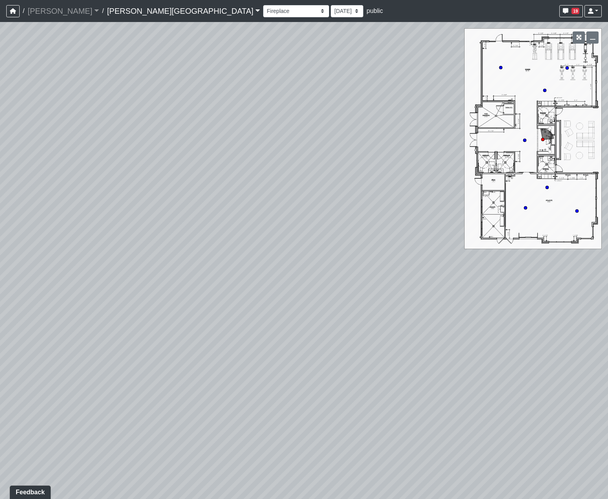
click at [349, 241] on div "Loading... Hallway - Hallway 2 Loading... Entry Loading... Steps Loading... Bar…" at bounding box center [304, 260] width 608 height 477
click at [279, 361] on div "Loading... Hallway - Hallway 2 Loading... Entry Loading... Steps Loading... Bar…" at bounding box center [304, 260] width 608 height 477
drag, startPoint x: 256, startPoint y: 357, endPoint x: 466, endPoint y: 384, distance: 211.2
click at [366, 361] on div "Loading... Hallway - Hallway 2 Loading... Entry Loading... Steps Loading... Bar…" at bounding box center [304, 260] width 608 height 477
drag, startPoint x: 332, startPoint y: 391, endPoint x: 407, endPoint y: 381, distance: 75.6
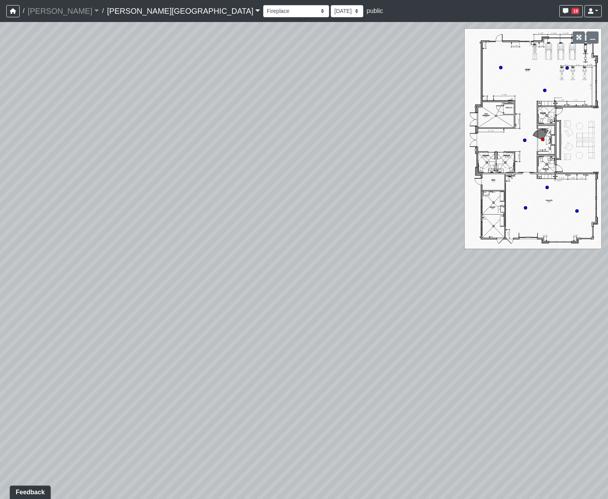
click at [399, 361] on div "Loading... Hallway - Hallway 2 Loading... Entry Loading... Steps Loading... Bar…" at bounding box center [304, 260] width 608 height 477
drag, startPoint x: 403, startPoint y: 381, endPoint x: 28, endPoint y: 341, distance: 377.4
click at [30, 341] on div "Loading... Hallway - Hallway 2 Loading... Entry Loading... Steps Loading... Bar…" at bounding box center [304, 260] width 608 height 477
click at [115, 311] on div "Loading... Hallway - Hallway 2 Loading... Entry Loading... Steps Loading... Bar…" at bounding box center [304, 260] width 608 height 477
drag, startPoint x: 255, startPoint y: 323, endPoint x: 297, endPoint y: 381, distance: 71.7
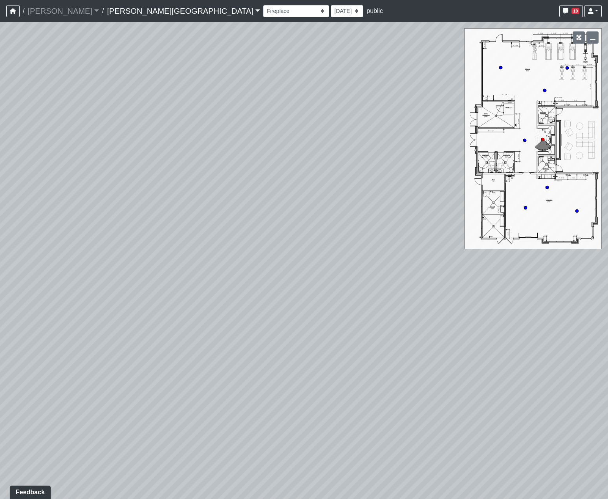
click at [288, 361] on div "Loading... Hallway - Hallway 2 Loading... Entry Loading... Steps Loading... Bar…" at bounding box center [304, 260] width 608 height 477
drag, startPoint x: 293, startPoint y: 370, endPoint x: 395, endPoint y: 376, distance: 101.5
click at [365, 361] on div "Loading... Hallway - Hallway 2 Loading... Entry Loading... Steps Loading... Bar…" at bounding box center [304, 260] width 608 height 477
drag, startPoint x: 216, startPoint y: 243, endPoint x: 185, endPoint y: 244, distance: 31.1
click at [182, 243] on div "Loading... Hallway - Hallway 2 Loading... Entry Loading... Steps Loading... Bar…" at bounding box center [304, 260] width 608 height 477
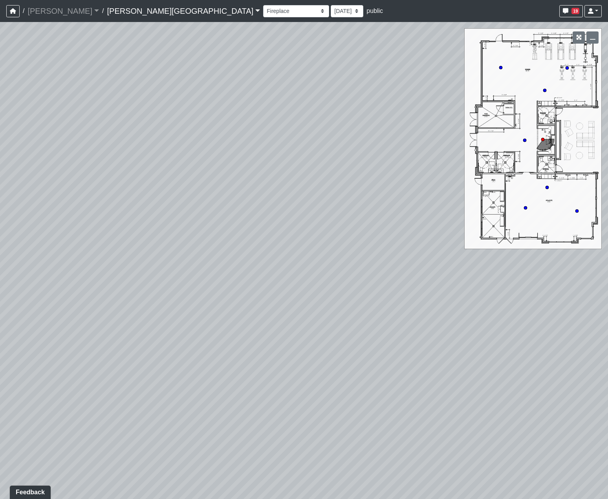
click at [523, 139] on icon at bounding box center [525, 140] width 4 height 4
drag, startPoint x: 243, startPoint y: 260, endPoint x: 103, endPoint y: 251, distance: 140.9
click at [126, 251] on div "Loading... Hallway - Hallway 2 Loading... Entry Loading... Steps Loading... Bar…" at bounding box center [304, 260] width 608 height 477
drag, startPoint x: 155, startPoint y: 269, endPoint x: 170, endPoint y: 394, distance: 125.8
click at [170, 361] on div "Loading... Hallway - Hallway 2 Loading... Entry Loading... Steps Loading... Bar…" at bounding box center [304, 260] width 608 height 477
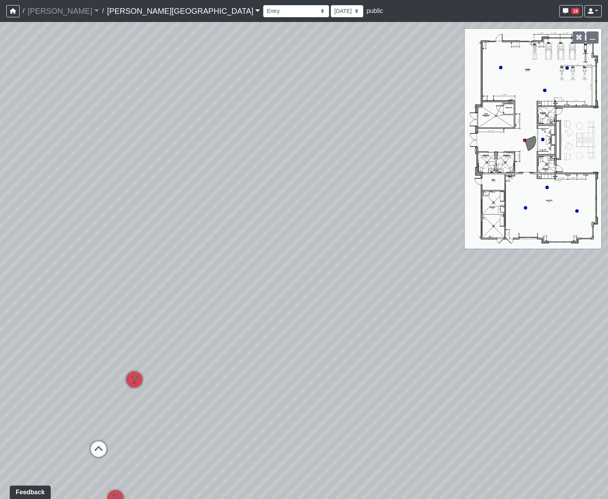
drag, startPoint x: 205, startPoint y: 350, endPoint x: 370, endPoint y: 292, distance: 175.0
click at [316, 297] on div "Loading... Hallway - Hallway 2 Loading... Entry Loading... Steps Loading... Bar…" at bounding box center [304, 260] width 608 height 477
drag, startPoint x: 255, startPoint y: 314, endPoint x: 357, endPoint y: 320, distance: 102.0
click at [355, 317] on div "Loading... Hallway - Hallway 2 Loading... Entry Loading... Steps Loading... Bar…" at bounding box center [304, 260] width 608 height 477
click at [259, 329] on div "Loading... Hallway - Hallway 2 Loading... Entry Loading... Steps Loading... Bar…" at bounding box center [304, 260] width 608 height 477
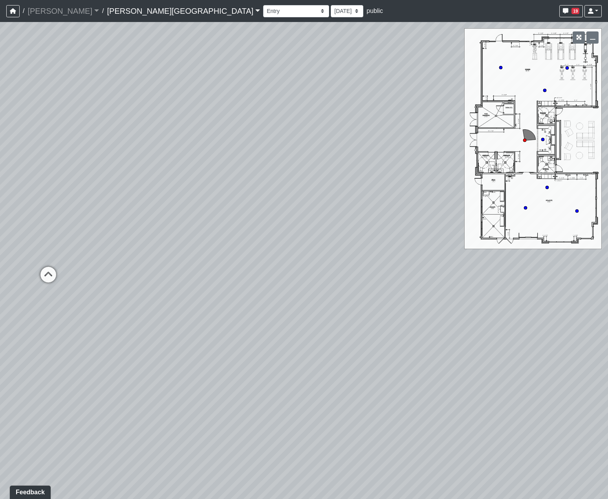
drag, startPoint x: 233, startPoint y: 314, endPoint x: 218, endPoint y: 323, distance: 17.5
click at [225, 319] on div "Loading... Hallway - Hallway 2 Loading... Entry Loading... Steps Loading... Bar…" at bounding box center [304, 260] width 608 height 477
drag, startPoint x: 220, startPoint y: 320, endPoint x: 236, endPoint y: 328, distance: 17.4
click at [228, 332] on div "Loading... Hallway - Hallway 2 Loading... Entry Loading... Steps Loading... Bar…" at bounding box center [304, 260] width 608 height 477
drag, startPoint x: 241, startPoint y: 319, endPoint x: 144, endPoint y: 273, distance: 107.9
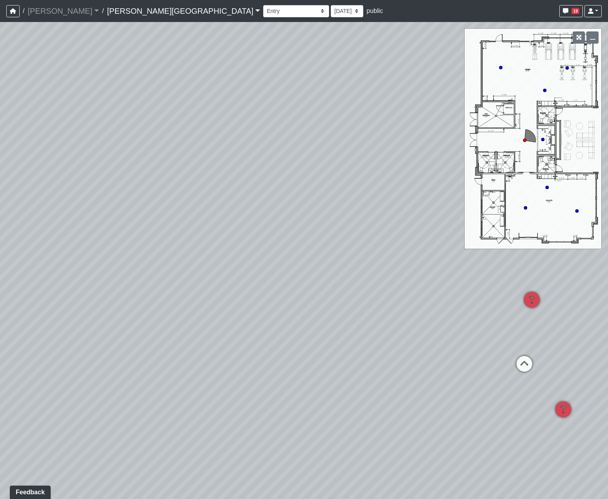
click at [153, 277] on div "Loading... Hallway - Hallway 2 Loading... Entry Loading... Steps Loading... Bar…" at bounding box center [304, 260] width 608 height 477
click at [546, 90] on circle at bounding box center [544, 90] width 3 height 3
select select "9Kt2bTCNTDE7dV5urKWLdC"
click at [478, 210] on div "Loading... Hallway - Hallway 2 Loading... Entry Loading... Steps Loading... Bar…" at bounding box center [304, 260] width 608 height 477
drag, startPoint x: 362, startPoint y: 338, endPoint x: 361, endPoint y: 426, distance: 87.6
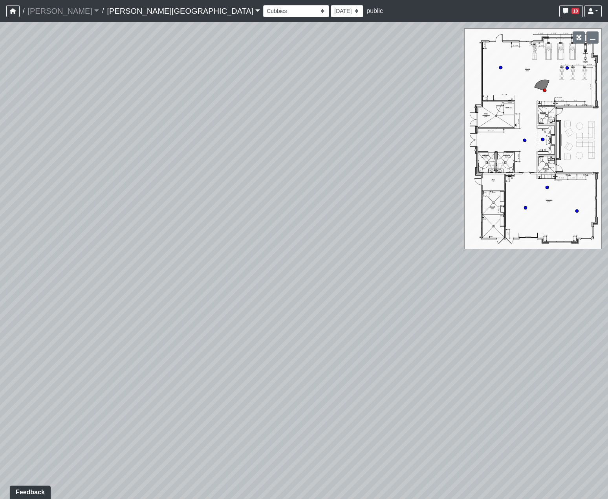
click at [362, 361] on div "Loading... Hallway - Hallway 2 Loading... Entry Loading... Steps Loading... Bar…" at bounding box center [304, 260] width 608 height 477
drag, startPoint x: 273, startPoint y: 365, endPoint x: 409, endPoint y: 290, distance: 154.6
click at [385, 308] on div "Loading... Hallway - Hallway 2 Loading... Entry Loading... Steps Loading... Bar…" at bounding box center [304, 260] width 608 height 477
drag, startPoint x: 327, startPoint y: 342, endPoint x: 405, endPoint y: 330, distance: 78.2
click at [402, 333] on div "Loading... Hallway - Hallway 2 Loading... Entry Loading... Steps Loading... Bar…" at bounding box center [304, 260] width 608 height 477
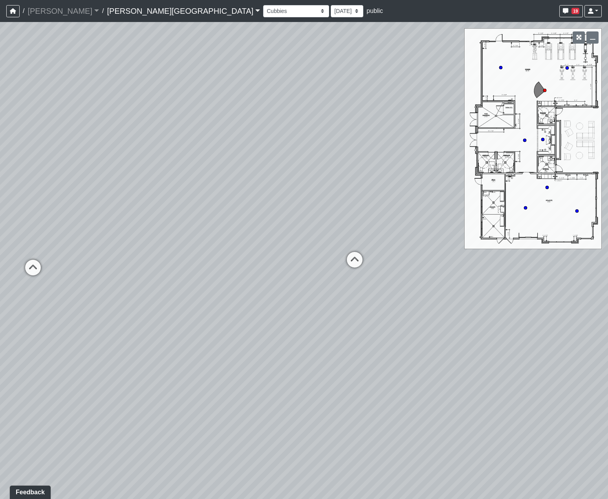
drag, startPoint x: 334, startPoint y: 334, endPoint x: 310, endPoint y: 337, distance: 24.1
click at [314, 337] on div "Loading... Hallway - Hallway 2 Loading... Entry Loading... Steps Loading... Bar…" at bounding box center [304, 260] width 608 height 477
click at [320, 330] on div "Loading... Hallway - Hallway 2 Loading... Entry Loading... Steps Loading... Bar…" at bounding box center [304, 260] width 608 height 477
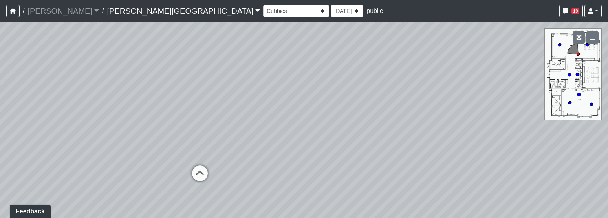
drag, startPoint x: 336, startPoint y: 99, endPoint x: 295, endPoint y: 145, distance: 62.1
click at [293, 147] on div "Loading... Hallway - Hallway 2 Loading... Entry Loading... Steps Loading... Bar…" at bounding box center [304, 120] width 608 height 196
drag, startPoint x: 359, startPoint y: 136, endPoint x: 211, endPoint y: 171, distance: 151.7
click at [223, 158] on div "Loading... Hallway - Hallway 2 Loading... Entry Loading... Steps Loading... Bar…" at bounding box center [304, 120] width 608 height 196
drag, startPoint x: 309, startPoint y: 95, endPoint x: 375, endPoint y: 115, distance: 68.5
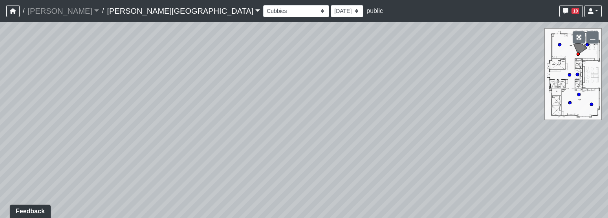
click at [374, 110] on div "Loading... Hallway - Hallway 2 Loading... Entry Loading... Steps Loading... Bar…" at bounding box center [304, 120] width 608 height 196
drag, startPoint x: 335, startPoint y: 123, endPoint x: 359, endPoint y: 119, distance: 24.3
click at [358, 120] on div "Loading... Hallway - Hallway 2 Loading... Entry Loading... Steps Loading... Bar…" at bounding box center [304, 120] width 608 height 196
drag, startPoint x: 302, startPoint y: 63, endPoint x: 302, endPoint y: 57, distance: 5.5
click at [302, 57] on div "Loading... Hallway - Hallway 2 Loading... Entry Loading... Steps Loading... Bar…" at bounding box center [304, 120] width 608 height 196
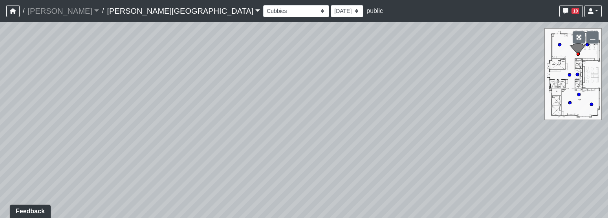
drag, startPoint x: 317, startPoint y: 141, endPoint x: 215, endPoint y: 101, distance: 109.2
click at [226, 103] on div "Loading... Hallway - Hallway 2 Loading... Entry Loading... Steps Loading... Bar…" at bounding box center [304, 120] width 608 height 196
drag, startPoint x: 274, startPoint y: 157, endPoint x: 274, endPoint y: 172, distance: 15.3
click at [266, 167] on div "Loading... Hallway - Hallway 2 Loading... Entry Loading... Steps Loading... Bar…" at bounding box center [304, 120] width 608 height 196
drag, startPoint x: 306, startPoint y: 163, endPoint x: 332, endPoint y: 117, distance: 52.6
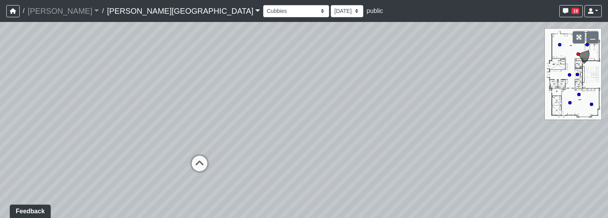
click at [332, 117] on div "Loading... Hallway - Hallway 2 Loading... Entry Loading... Steps Loading... Bar…" at bounding box center [304, 120] width 608 height 196
